Goal: Communication & Community: Answer question/provide support

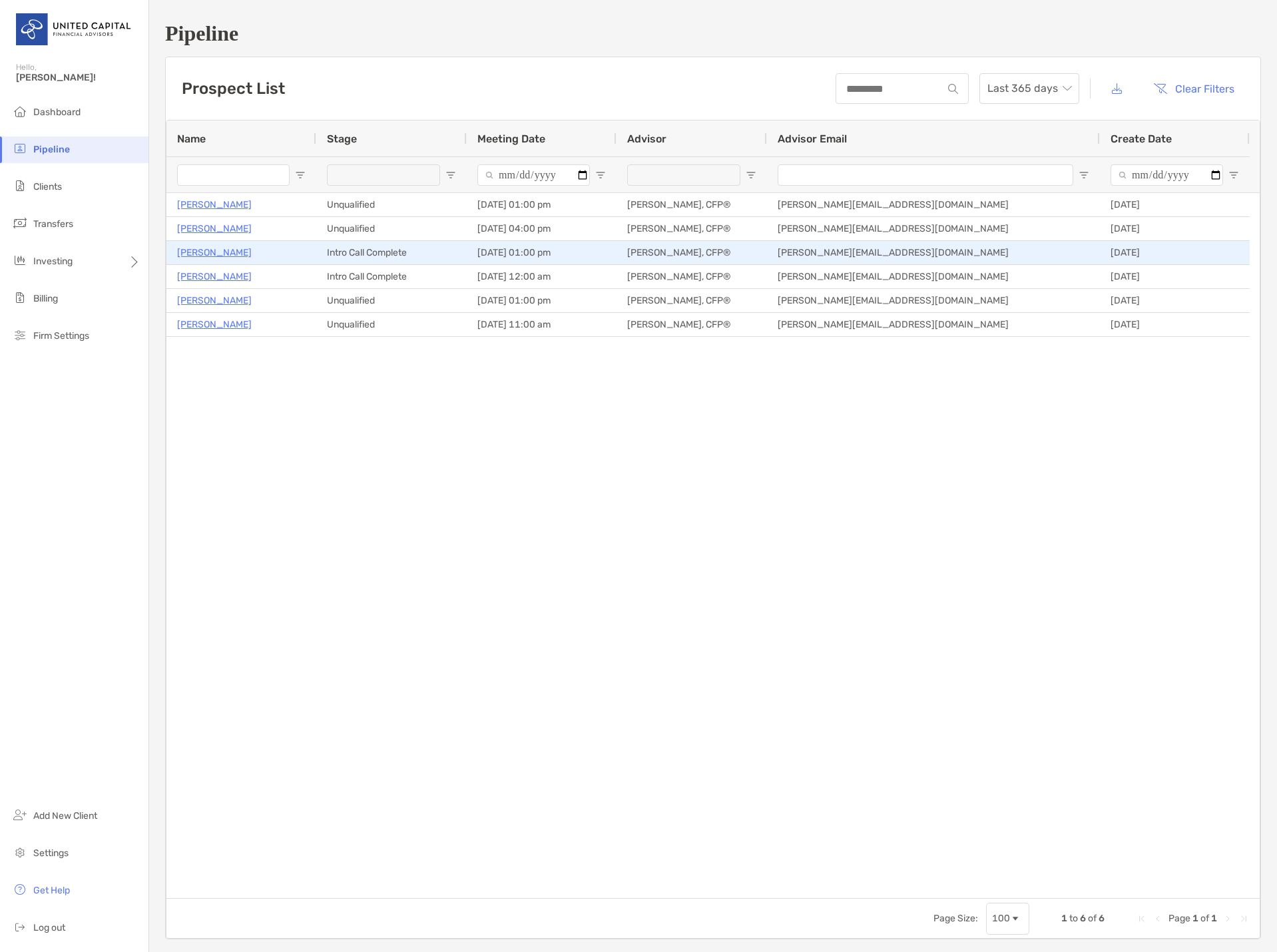
click at [218, 256] on p "[PERSON_NAME]" at bounding box center [214, 252] width 74 height 17
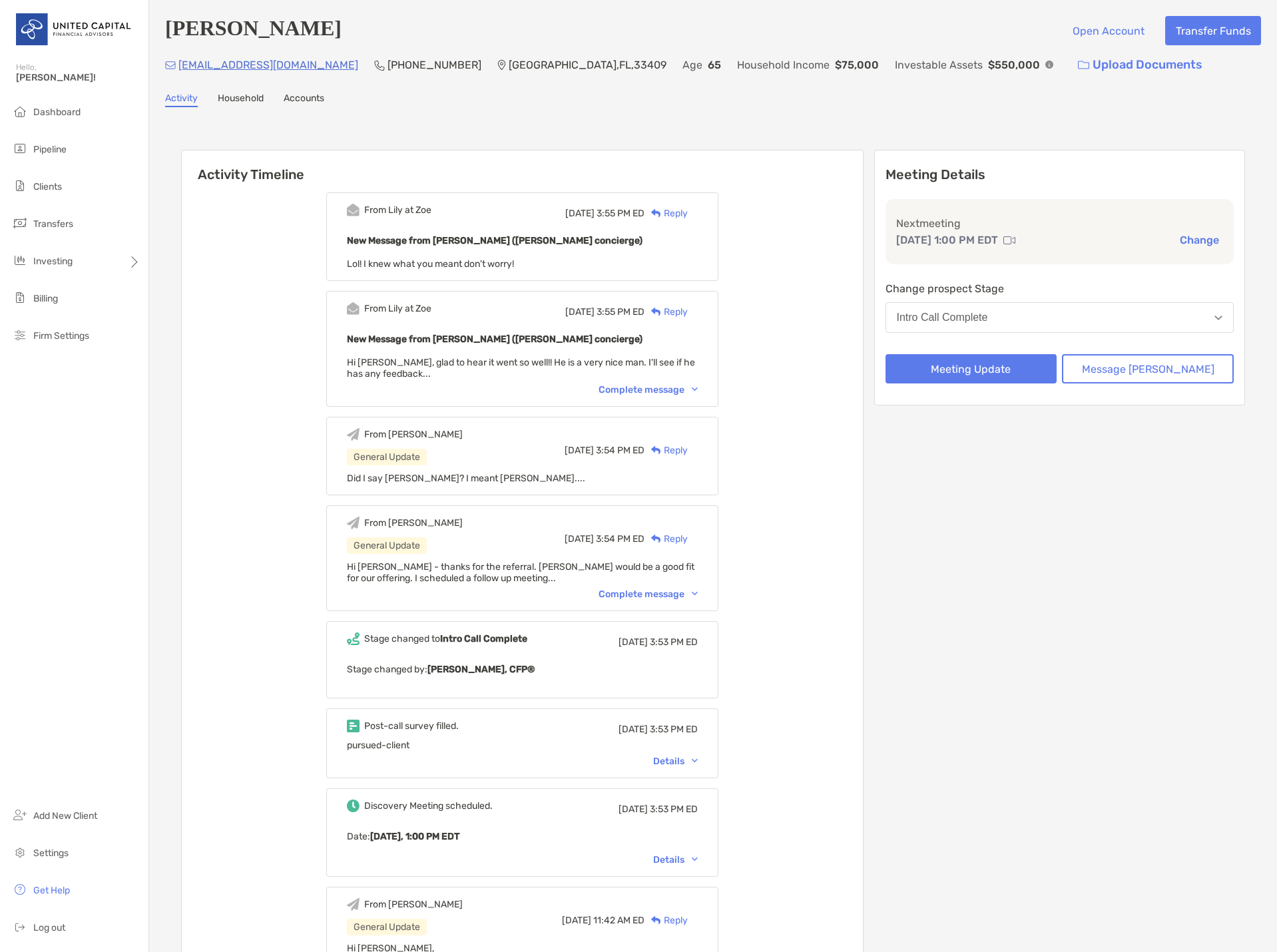
click at [641, 395] on div "Complete message" at bounding box center [648, 390] width 99 height 11
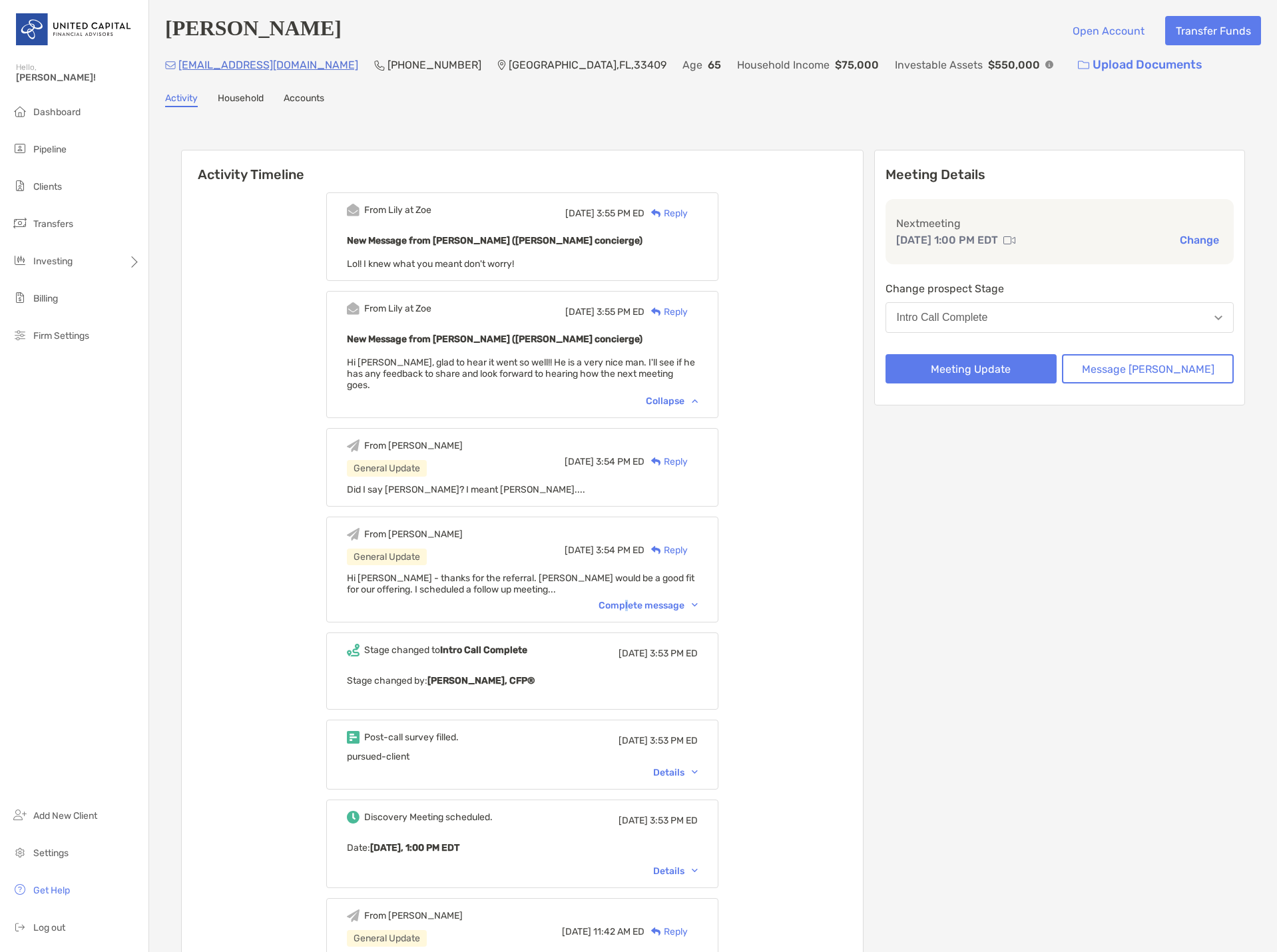
click at [648, 600] on div "Complete message" at bounding box center [648, 605] width 99 height 11
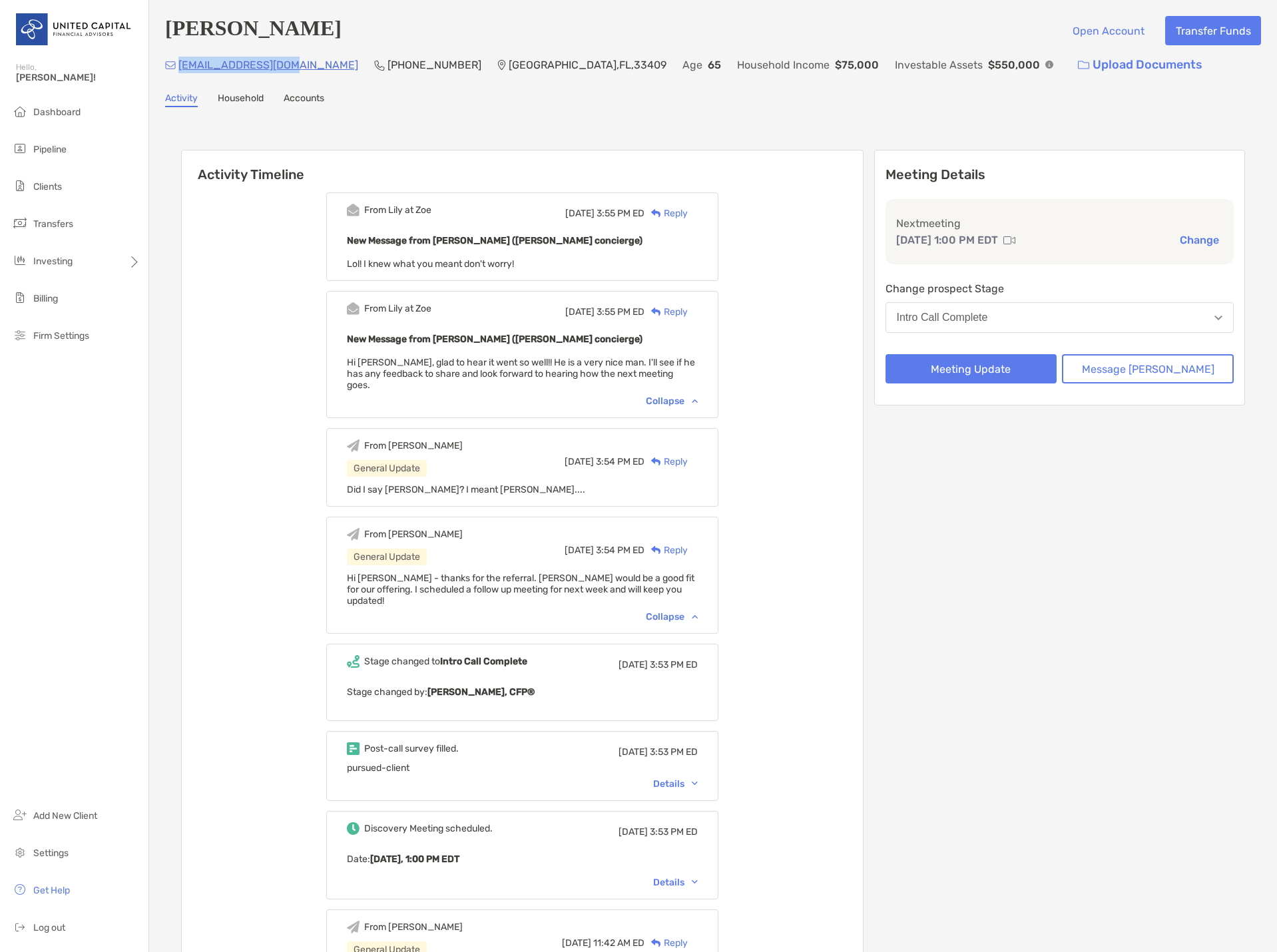
drag, startPoint x: 285, startPoint y: 67, endPoint x: 179, endPoint y: 72, distance: 106.1
click at [179, 72] on div "lmatteijr@gmail.com (908) 256-0084 West Palm Beach , FL , 33409 Age 65 Househol…" at bounding box center [713, 65] width 1096 height 28
copy p "lmatteijr@gmail.com"
click at [1188, 241] on button "Change" at bounding box center [1199, 239] width 47 height 14
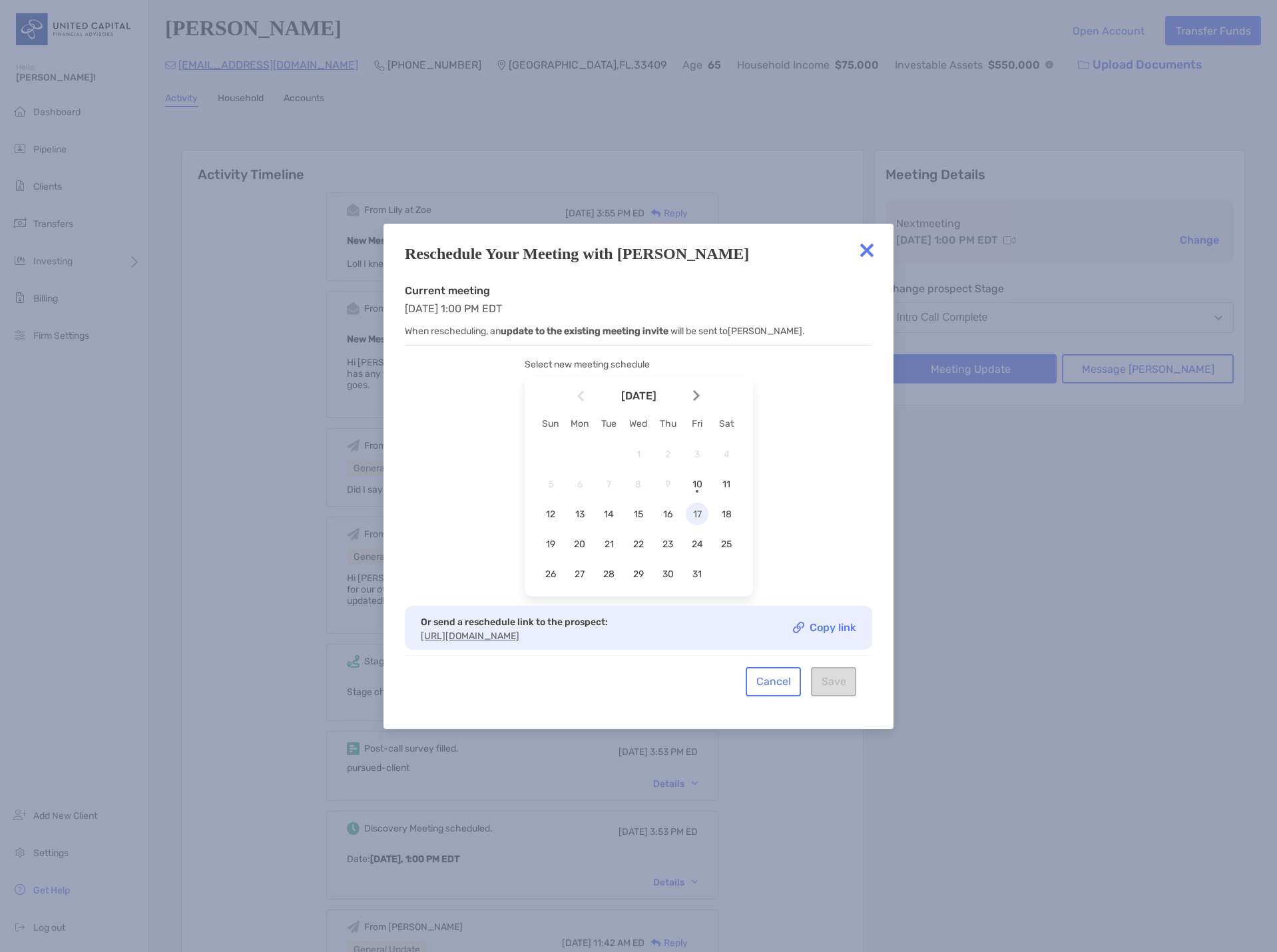
click at [696, 509] on span "17" at bounding box center [697, 514] width 23 height 11
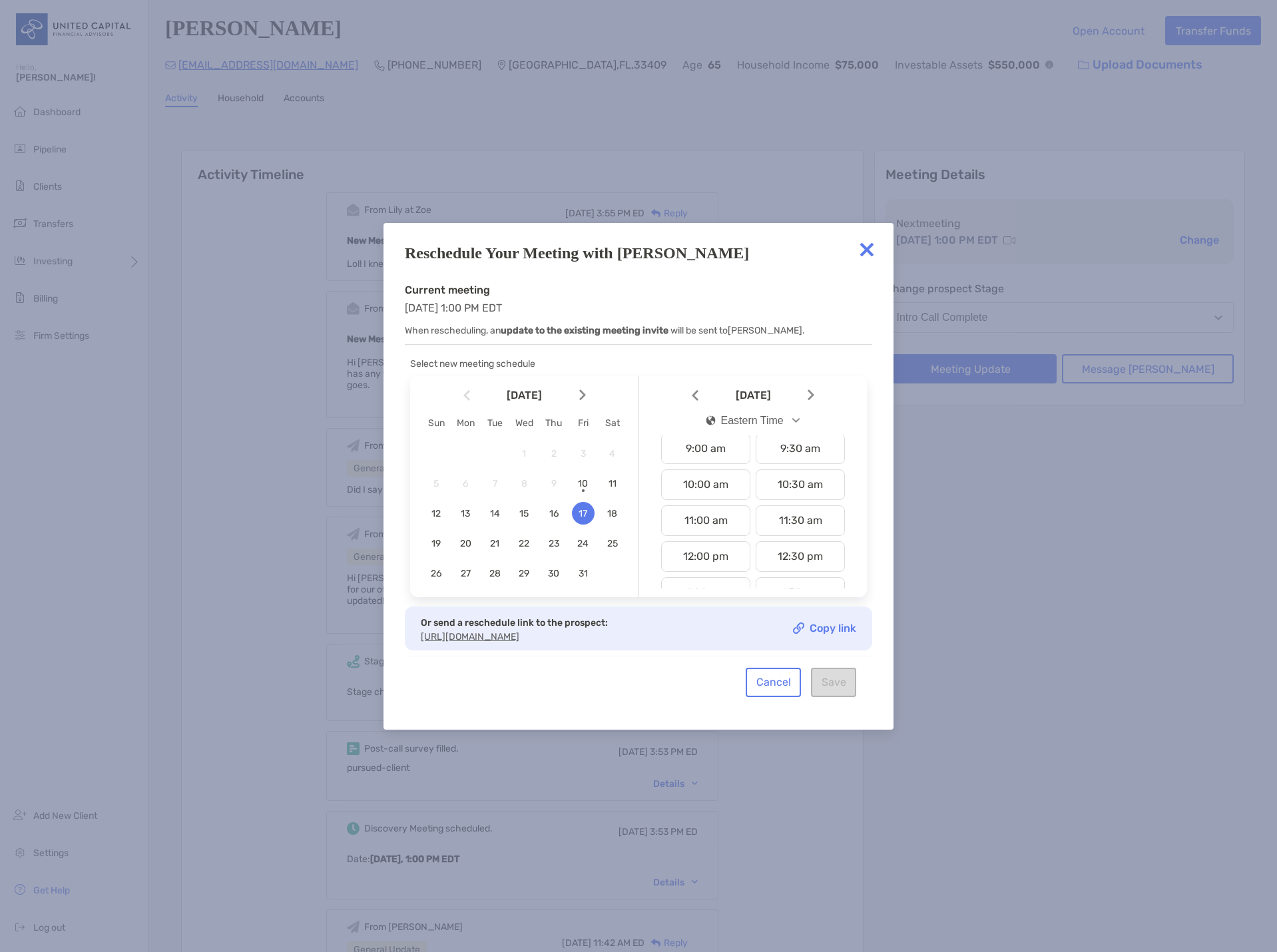
scroll to position [332, 0]
click at [712, 473] on div "10:00 am" at bounding box center [705, 477] width 89 height 31
click at [826, 687] on button "Save" at bounding box center [833, 682] width 45 height 29
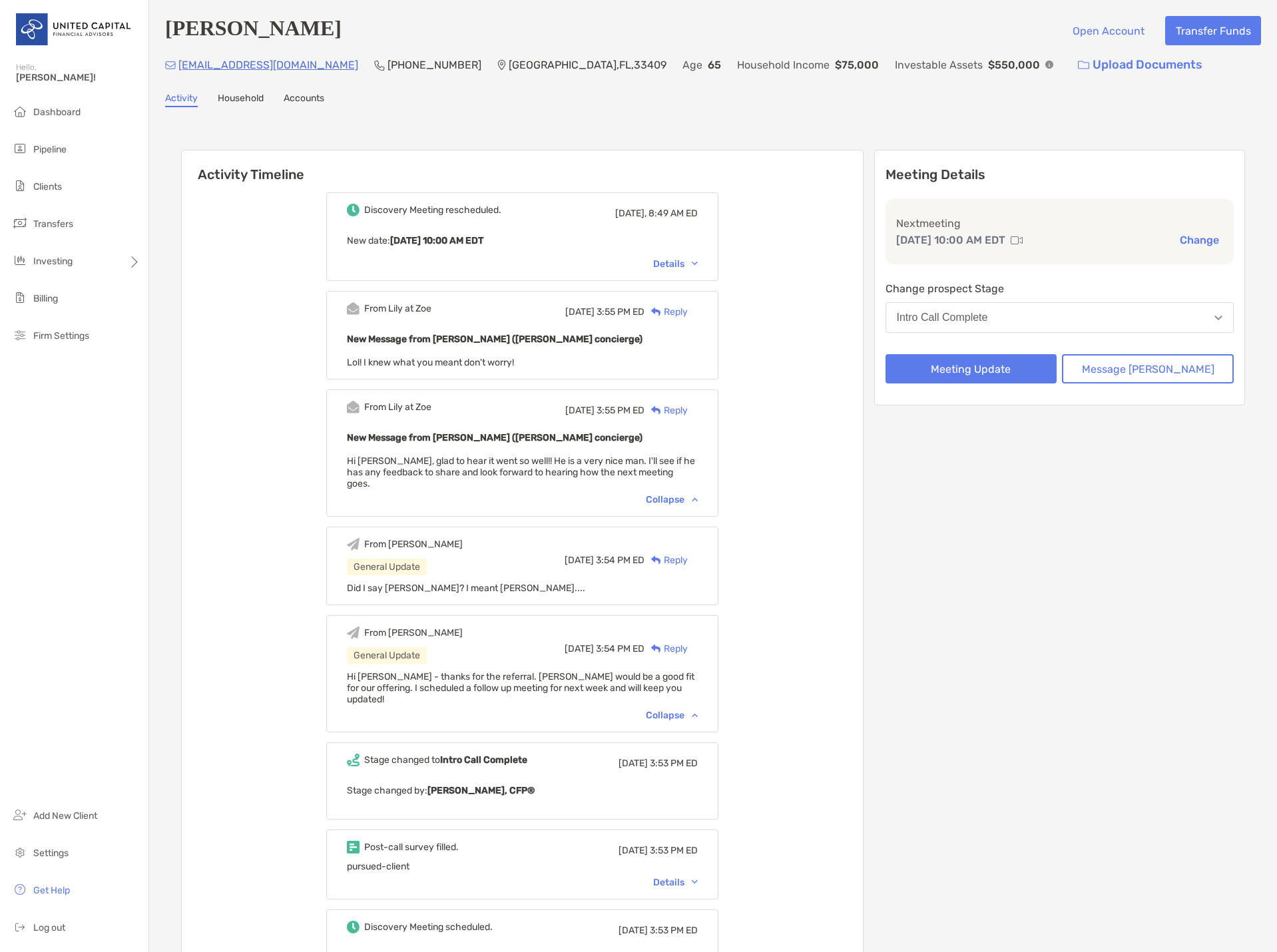
click at [687, 315] on div "Reply" at bounding box center [666, 312] width 43 height 14
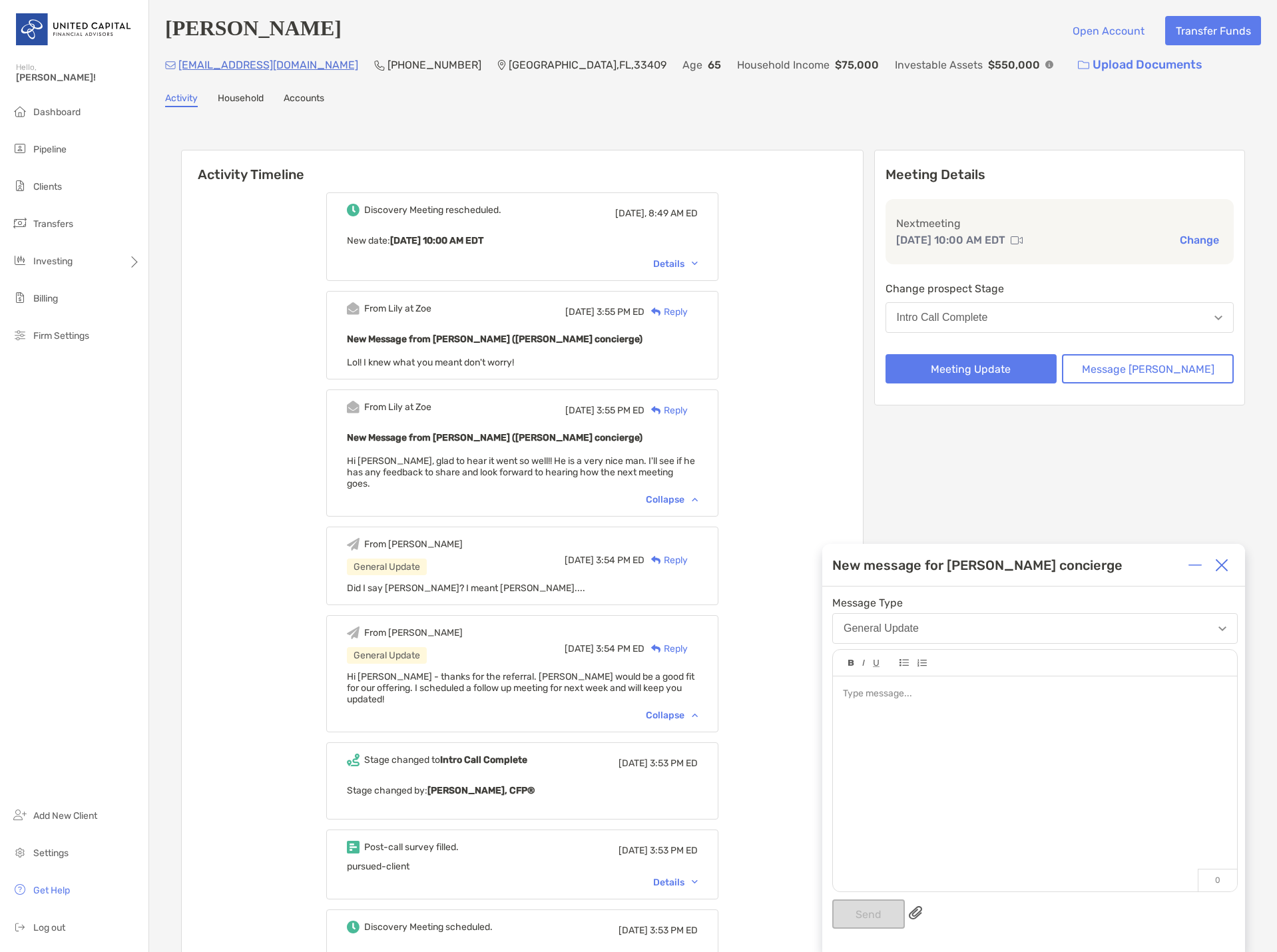
click at [907, 716] on div at bounding box center [1034, 777] width 404 height 202
click at [873, 910] on button "Send" at bounding box center [868, 913] width 73 height 29
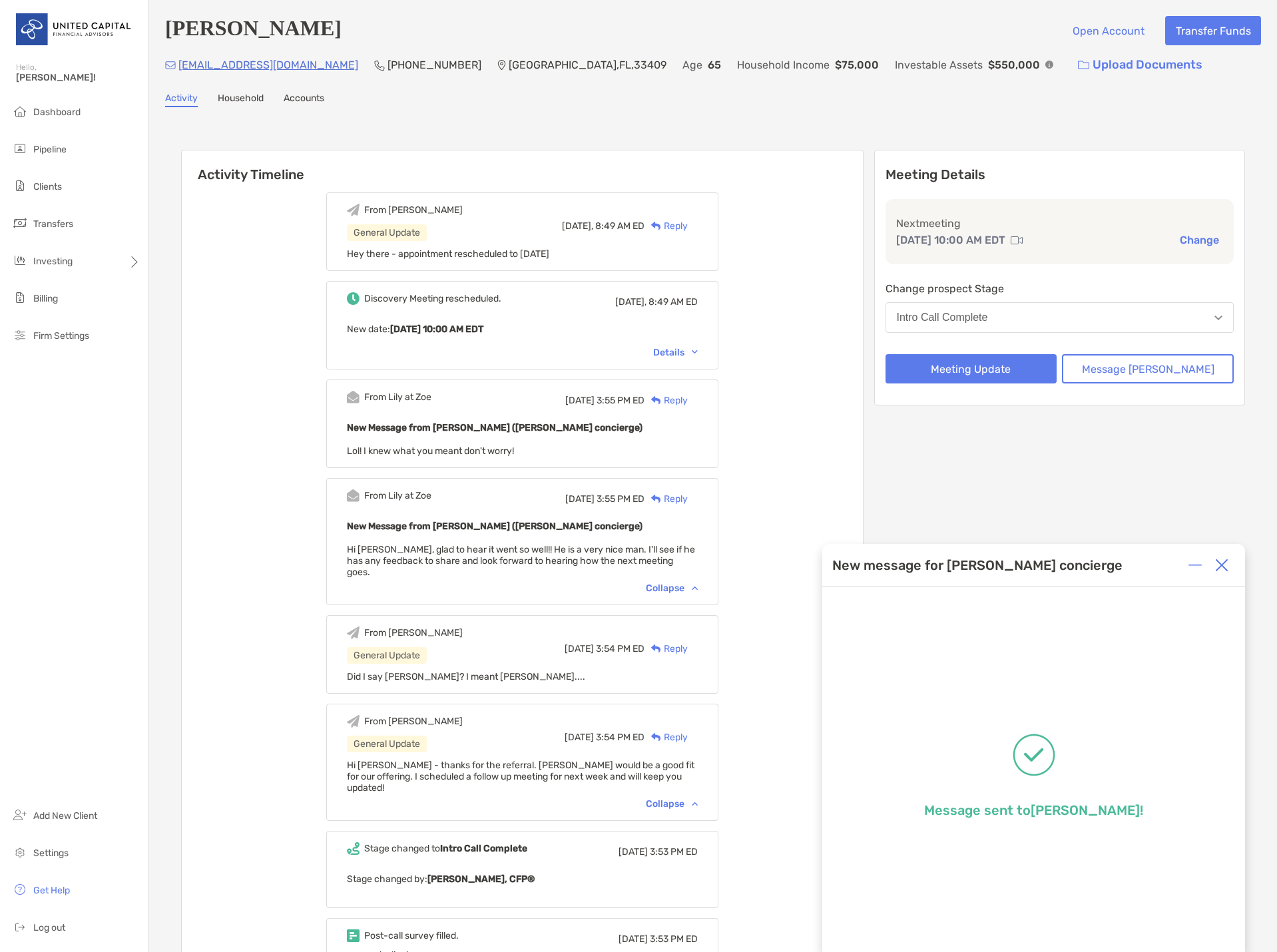
click at [1224, 563] on img at bounding box center [1221, 565] width 13 height 13
